Goal: Transaction & Acquisition: Purchase product/service

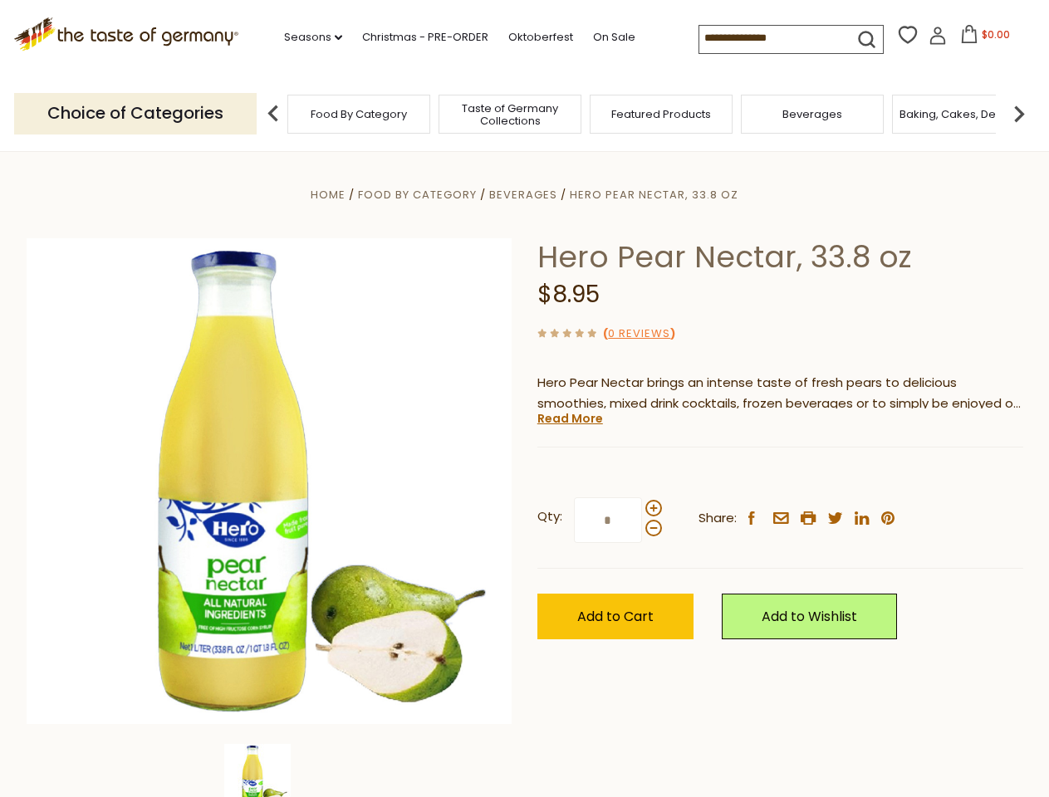
click at [524, 399] on div "Home Food By Category [GEOGRAPHIC_DATA] Hero Pear Nectar, 33.8 oz Hero Pear Nec…" at bounding box center [524, 503] width 1021 height 639
click at [306, 37] on link "Seasons dropdown_arrow" at bounding box center [313, 37] width 58 height 18
click at [771, 38] on input at bounding box center [769, 37] width 140 height 23
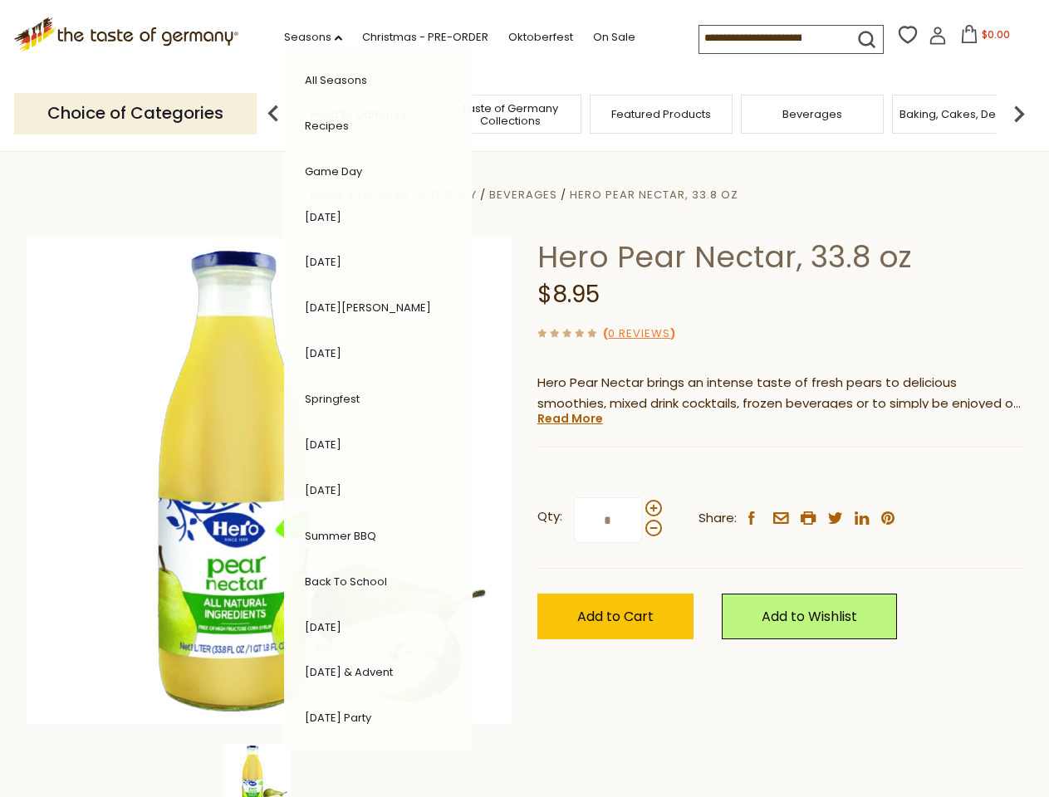
click at [982, 39] on span "$0.00" at bounding box center [996, 34] width 28 height 14
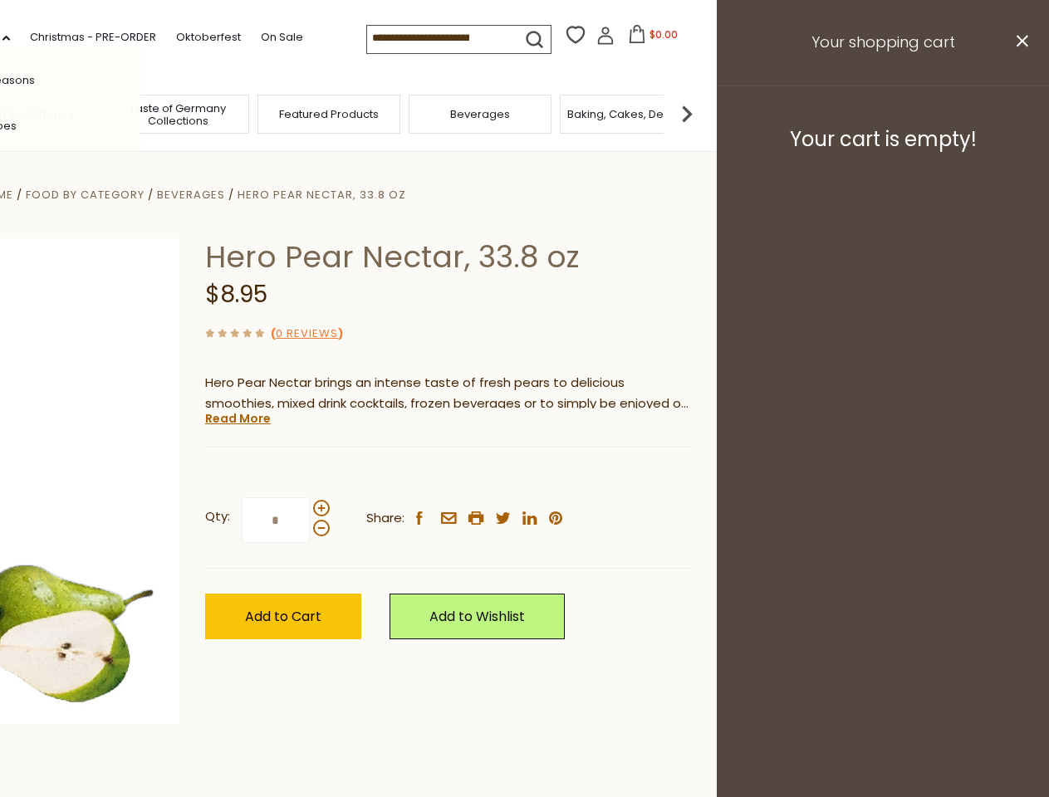
click at [279, 113] on span "Featured Products" at bounding box center [329, 114] width 100 height 12
click at [1019, 113] on footer "Your cart is empty!" at bounding box center [883, 139] width 332 height 107
click at [524, 474] on div "Qty: * Share: facebook email printer twitter linkedin pinterest" at bounding box center [448, 521] width 486 height 96
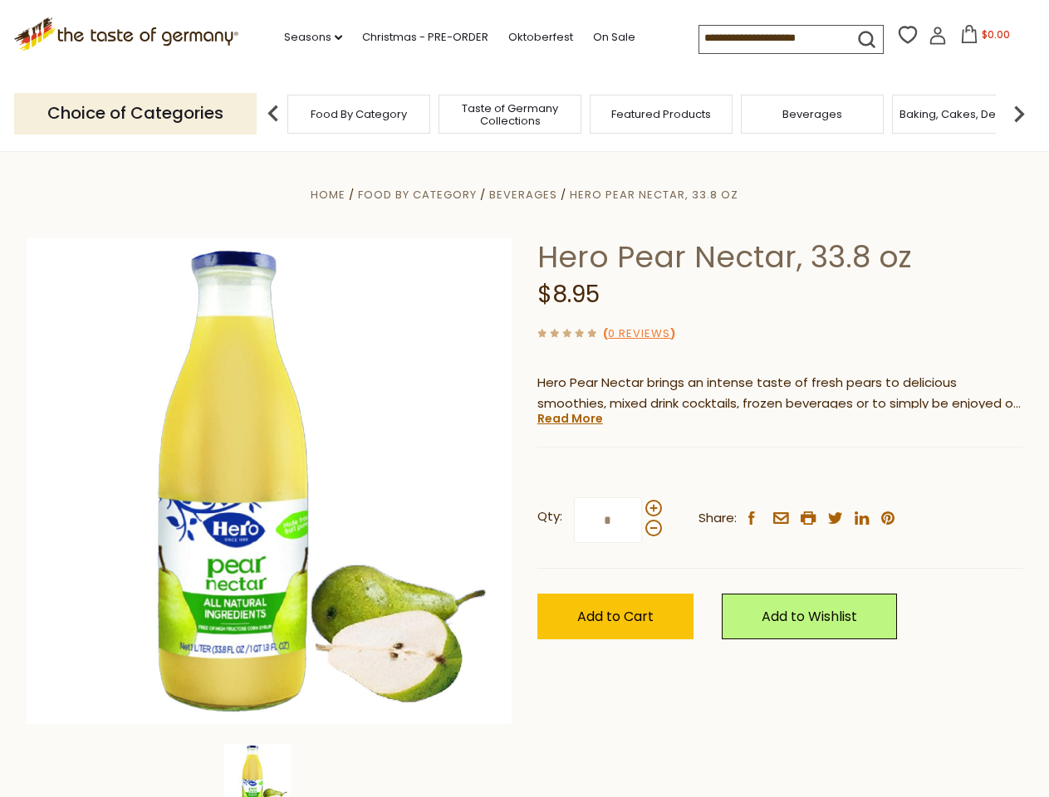
click at [269, 771] on div "Home Food By Category [GEOGRAPHIC_DATA] Hero Pear Nectar, 33.8 oz Hero Pear Nec…" at bounding box center [524, 503] width 1021 height 639
click at [269, 771] on img at bounding box center [257, 777] width 66 height 66
click at [569, 419] on link "Read More" at bounding box center [570, 418] width 66 height 17
